Goal: Find specific page/section: Find specific page/section

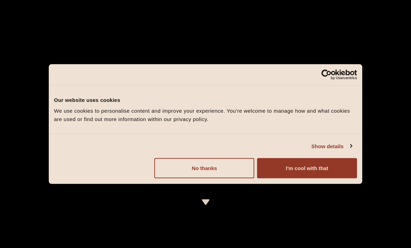
click at [301, 168] on button "I'm cool with that" at bounding box center [307, 169] width 100 height 20
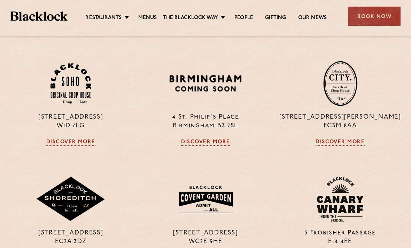
scroll to position [465, 0]
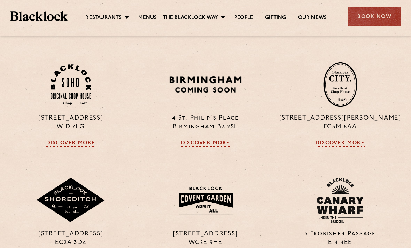
click at [70, 101] on img at bounding box center [71, 84] width 40 height 41
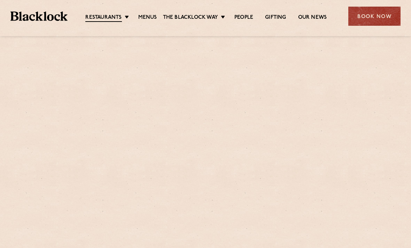
click at [71, 156] on div at bounding box center [206, 152] width 394 height 197
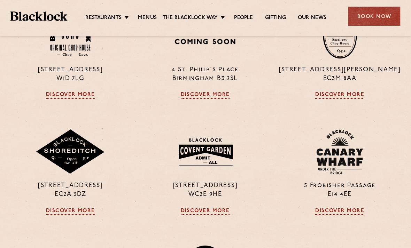
scroll to position [511, 0]
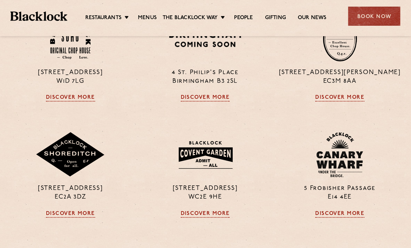
click at [69, 102] on div "[STREET_ADDRESS] Discover More" at bounding box center [70, 58] width 135 height 85
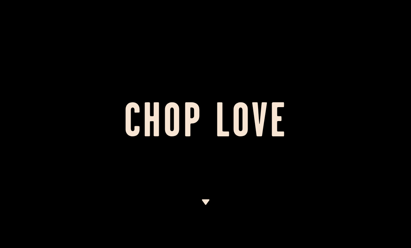
scroll to position [534, 0]
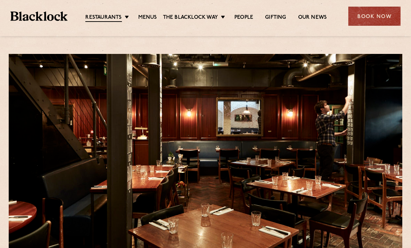
click at [150, 17] on link "Menus" at bounding box center [147, 17] width 19 height 7
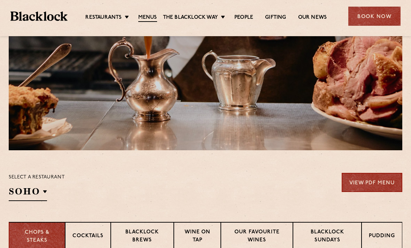
scroll to position [100, 0]
